Goal: Task Accomplishment & Management: Complete application form

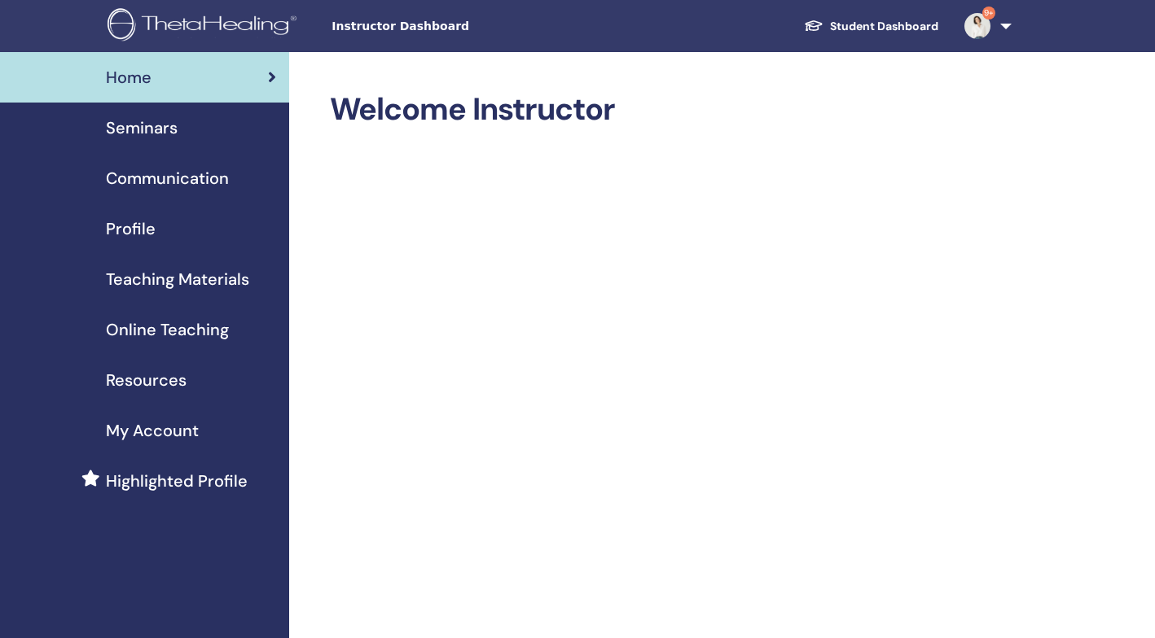
click at [156, 125] on span "Seminars" at bounding box center [142, 128] width 72 height 24
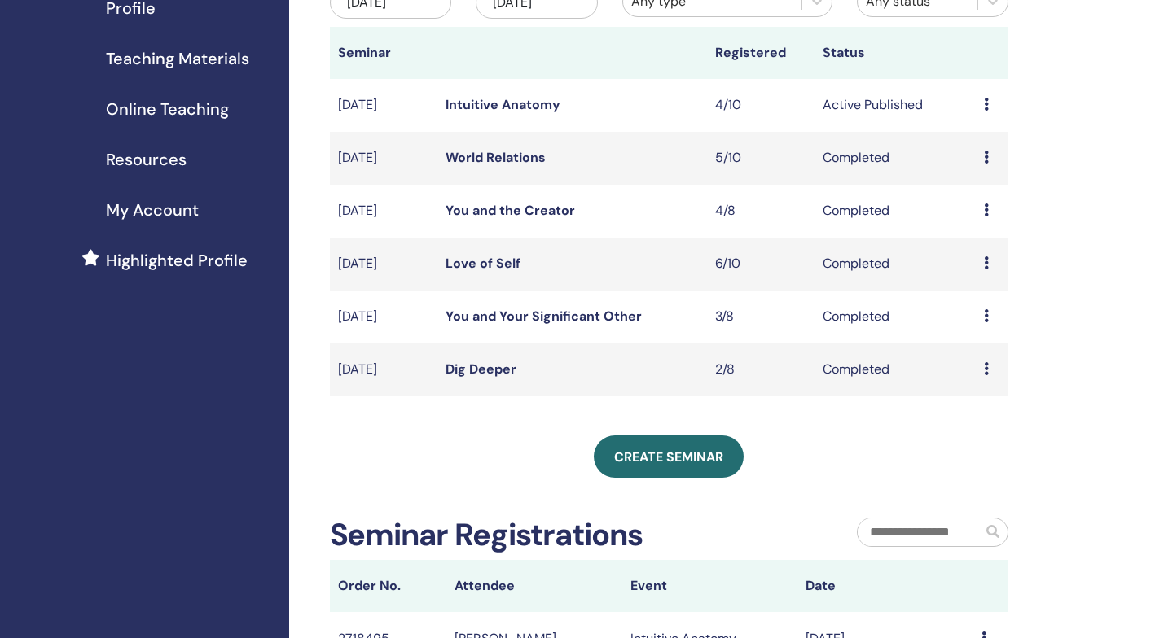
scroll to position [228, 0]
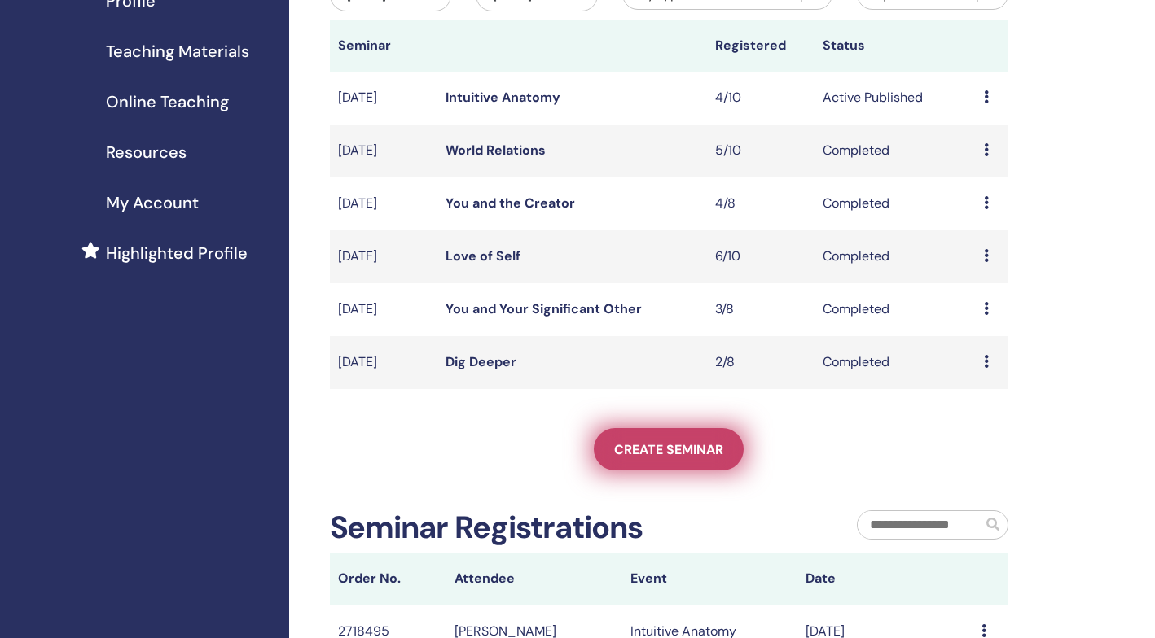
click at [685, 451] on span "Create seminar" at bounding box center [668, 449] width 109 height 17
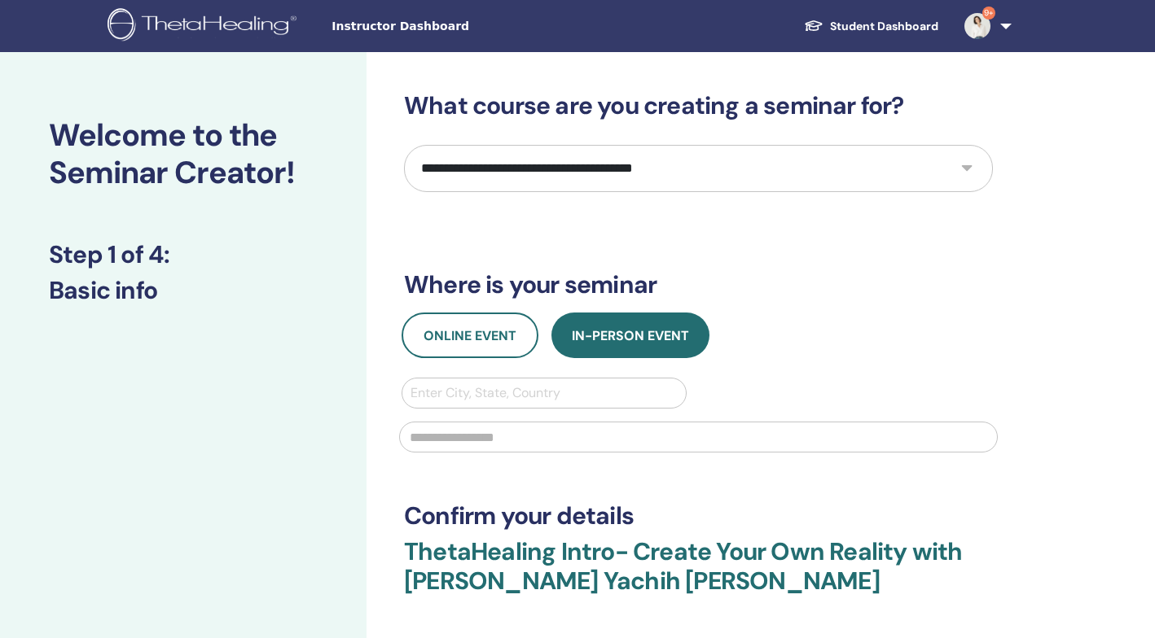
select select "*"
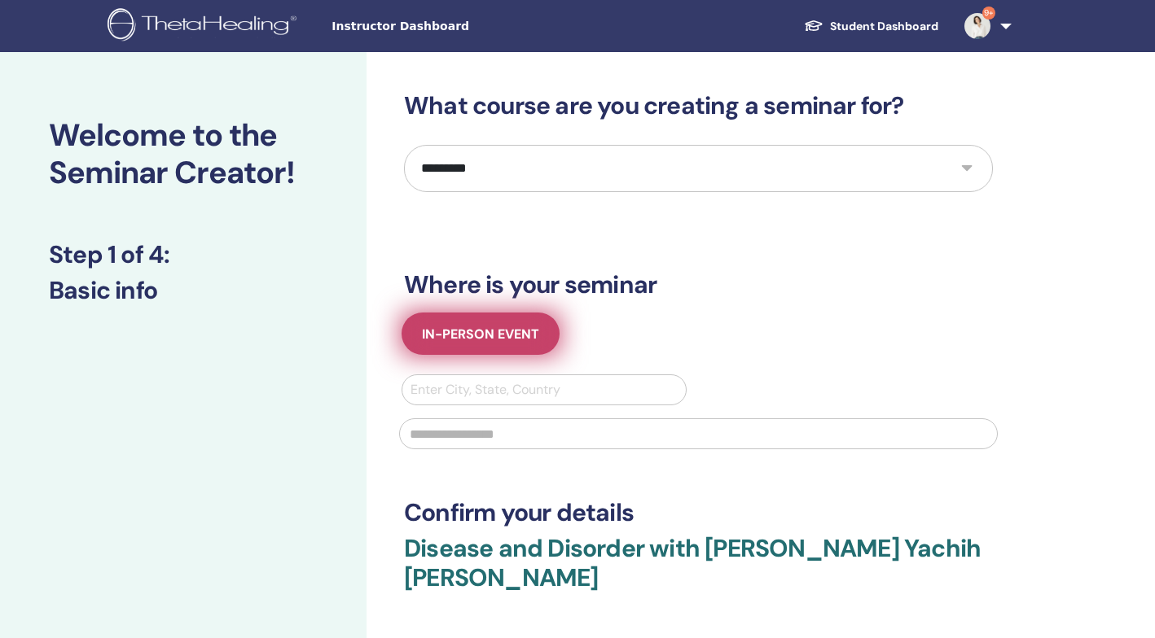
click at [508, 332] on span "In-Person Event" at bounding box center [480, 334] width 117 height 17
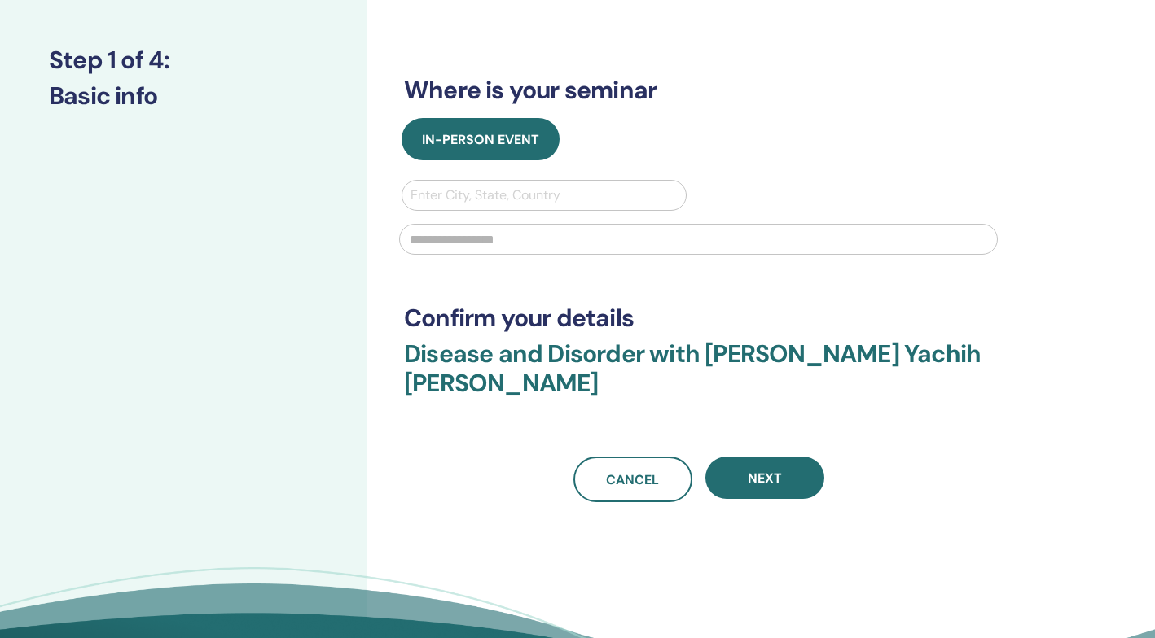
scroll to position [195, 0]
click at [498, 195] on div "Enter City, State, Country" at bounding box center [543, 195] width 267 height 20
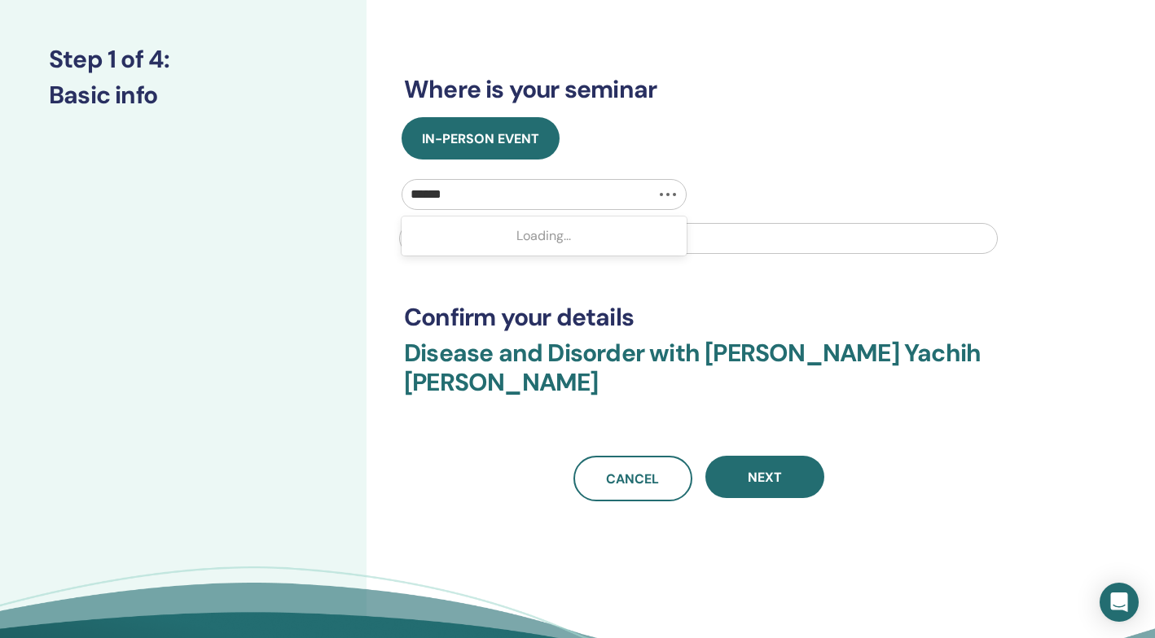
type input "******"
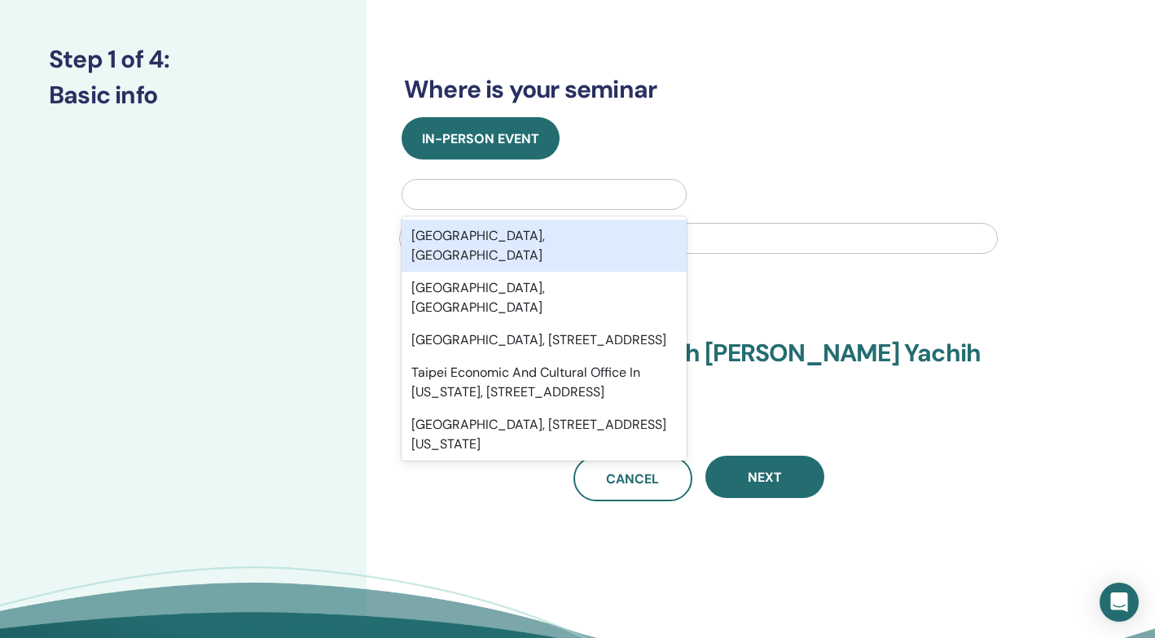
click at [770, 469] on span "Next" at bounding box center [765, 477] width 34 height 17
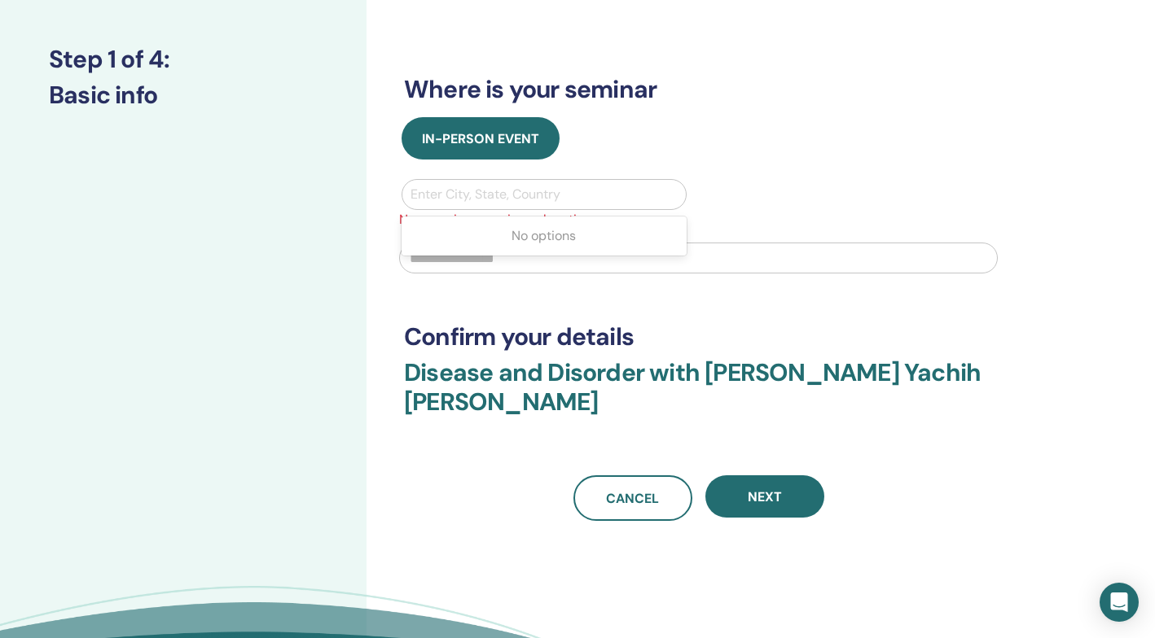
click at [546, 194] on div "Enter City, State, Country" at bounding box center [543, 195] width 267 height 20
type input "******"
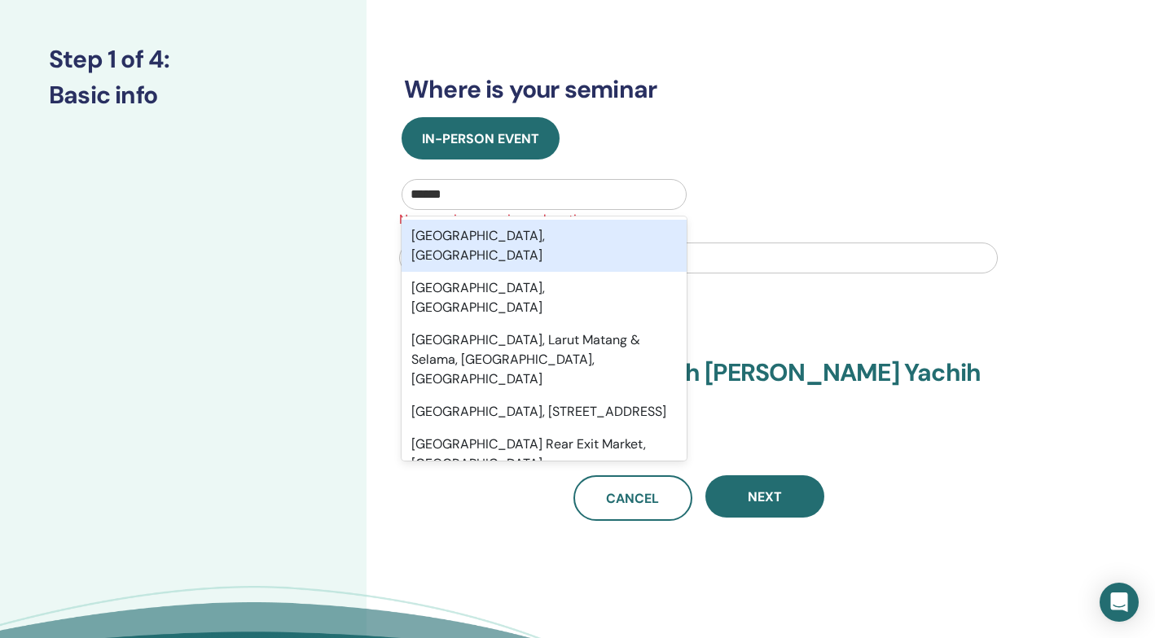
click at [524, 231] on div "Taipei City, TWN" at bounding box center [543, 246] width 285 height 52
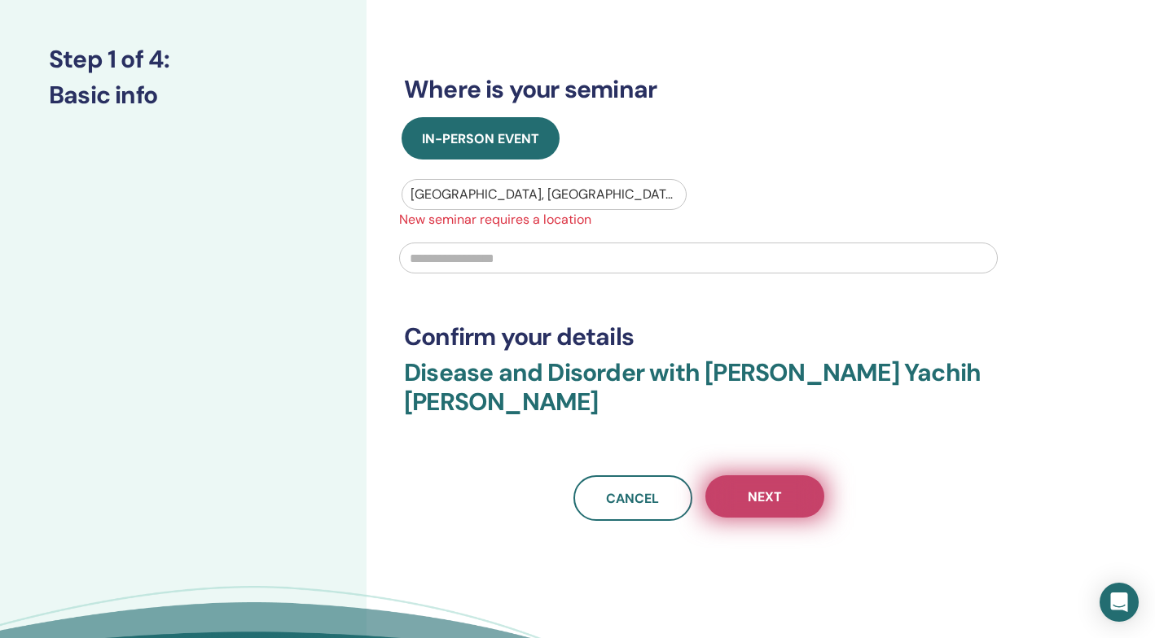
click at [773, 489] on span "Next" at bounding box center [765, 497] width 34 height 17
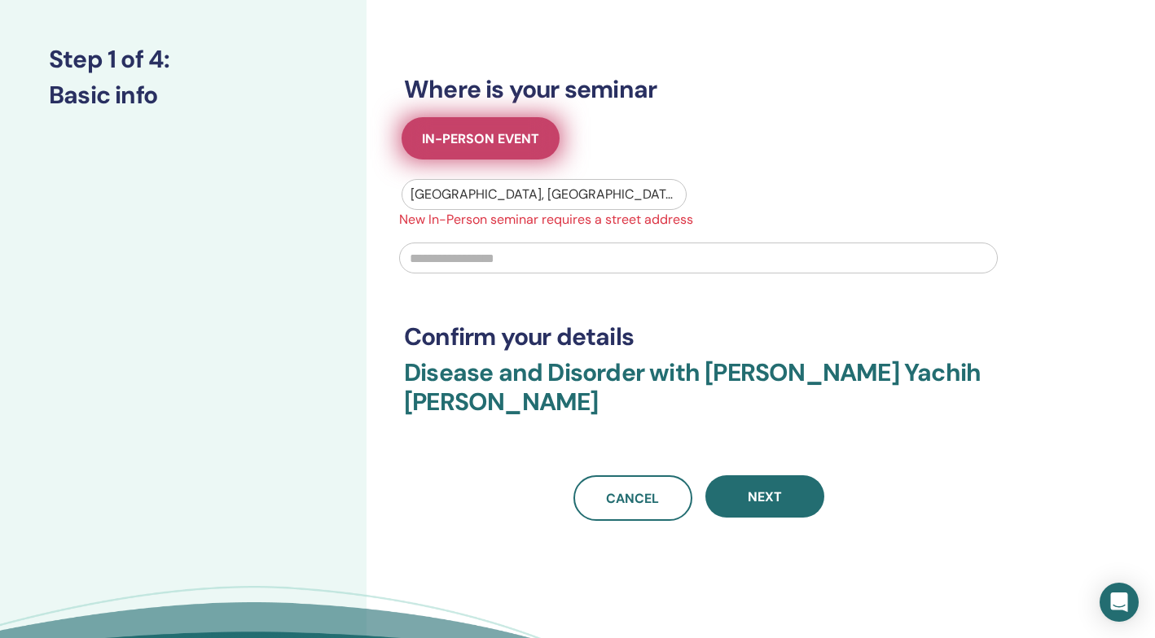
click at [493, 149] on button "In-Person Event" at bounding box center [480, 138] width 158 height 42
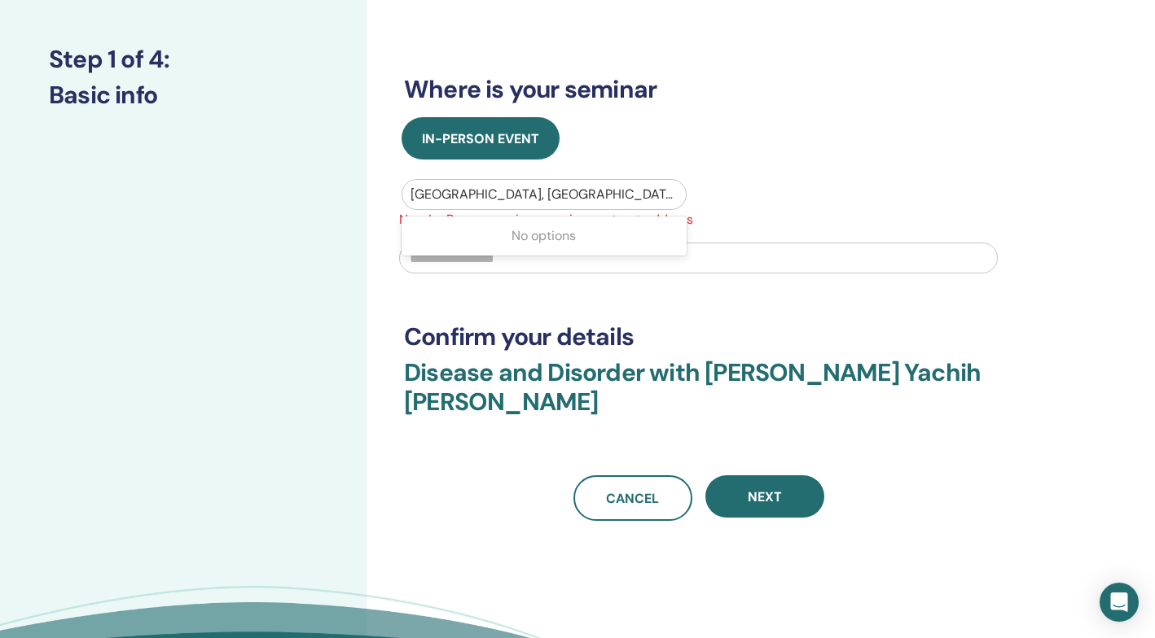
click at [482, 187] on div "Taipei City, TWN" at bounding box center [543, 195] width 267 height 20
drag, startPoint x: 558, startPoint y: 294, endPoint x: 549, endPoint y: 292, distance: 9.3
click at [556, 294] on div "**********" at bounding box center [698, 208] width 589 height 625
type input "*"
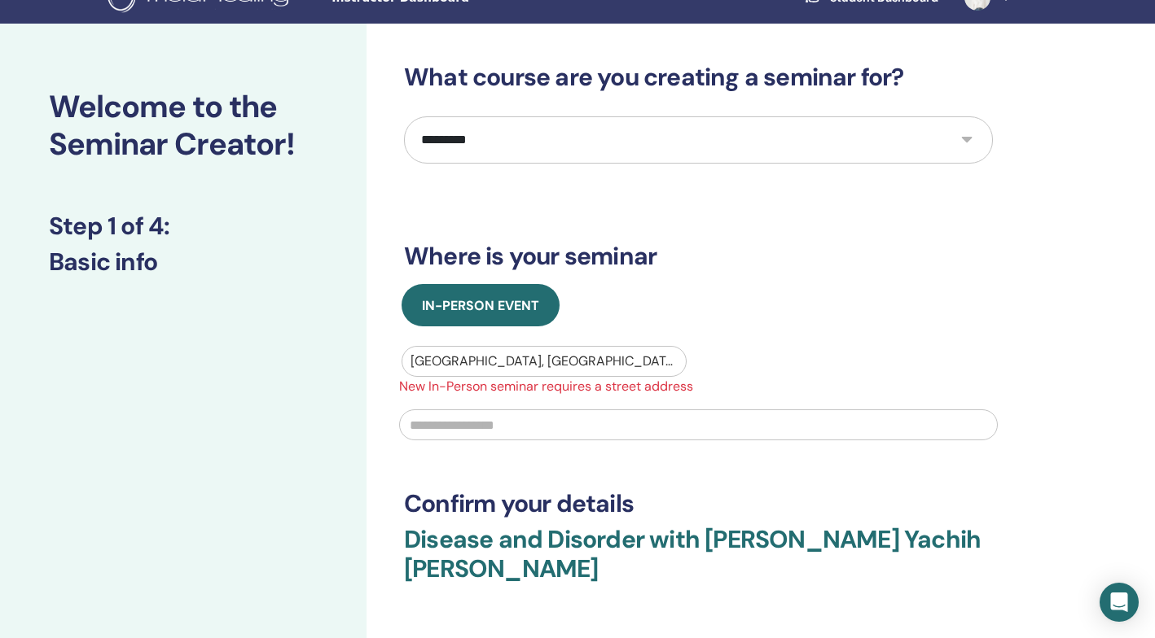
scroll to position [37, 0]
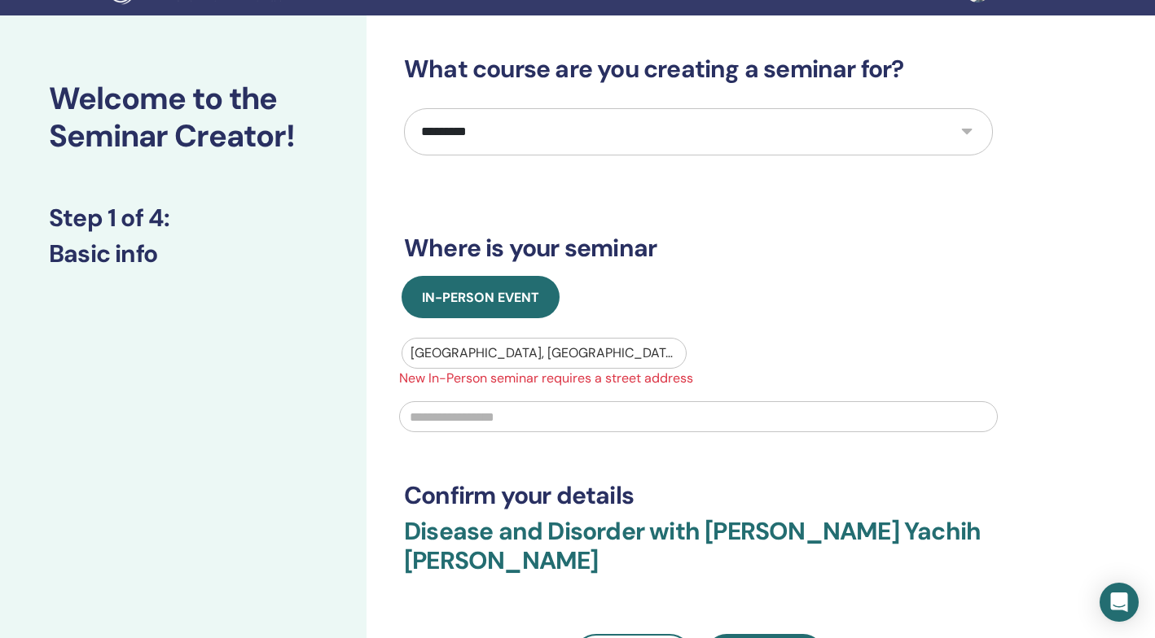
click at [481, 350] on div "Taipei City, TWN" at bounding box center [543, 354] width 267 height 20
click at [537, 349] on div at bounding box center [543, 353] width 267 height 23
click at [509, 353] on div at bounding box center [543, 353] width 267 height 23
type input "*"
type input "****"
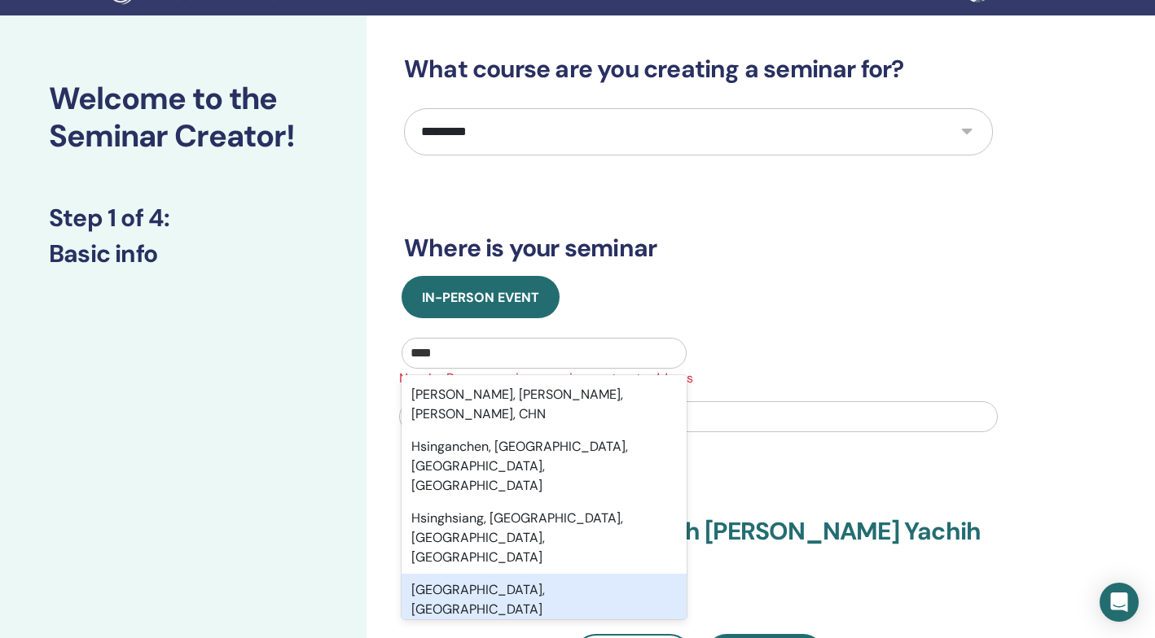
click at [504, 574] on div "Hsinchu County, TWN" at bounding box center [543, 600] width 285 height 52
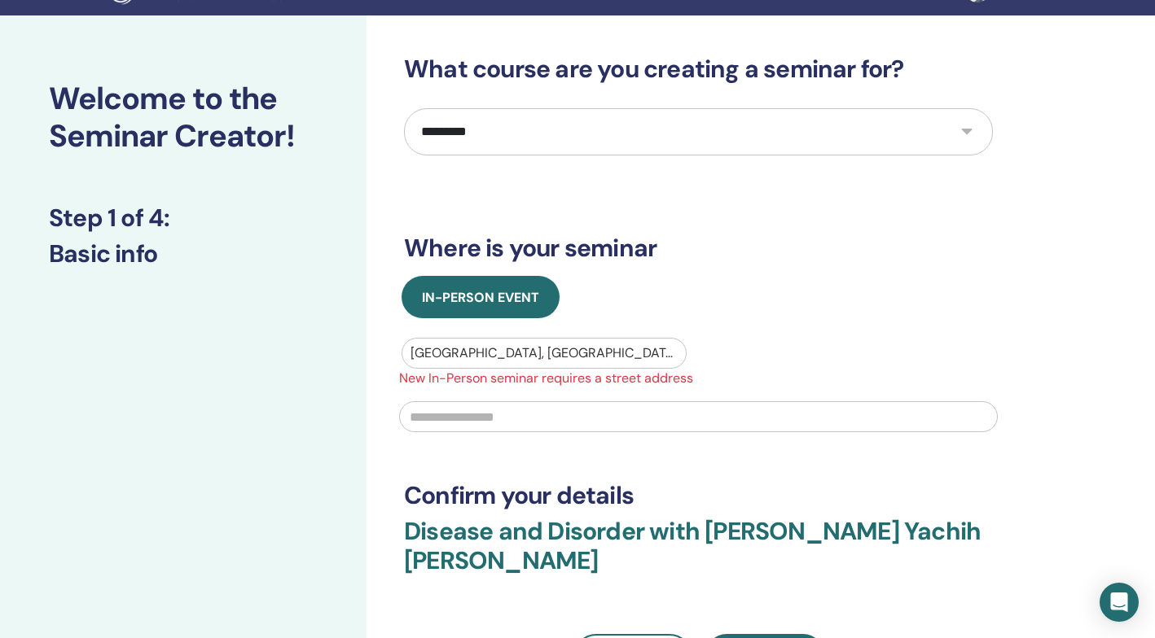
click at [504, 417] on input "text" at bounding box center [698, 416] width 599 height 31
